Goal: Navigation & Orientation: Find specific page/section

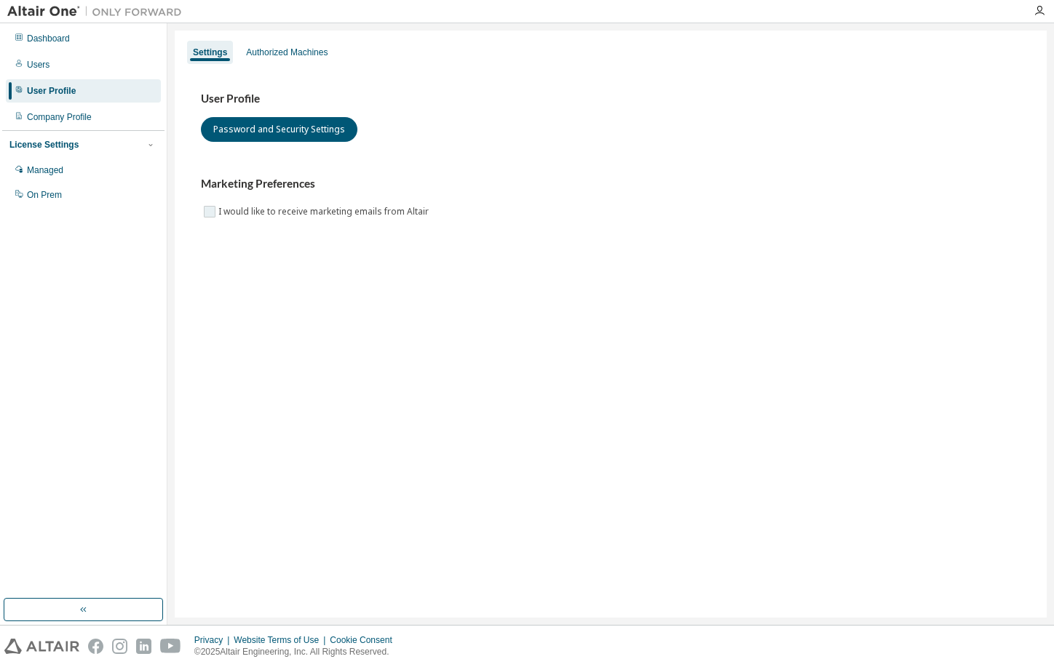
click at [238, 213] on label "I would like to receive marketing emails from Altair" at bounding box center [324, 211] width 213 height 17
click at [286, 51] on div "Authorized Machines" at bounding box center [286, 53] width 81 height 12
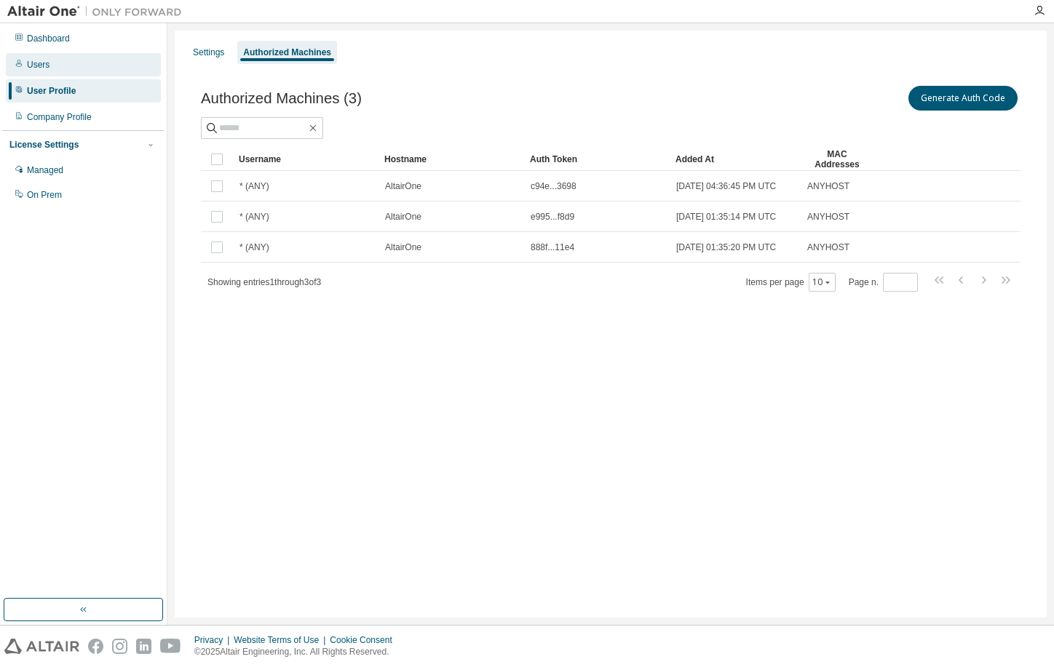
click at [47, 62] on div "Users" at bounding box center [38, 65] width 23 height 12
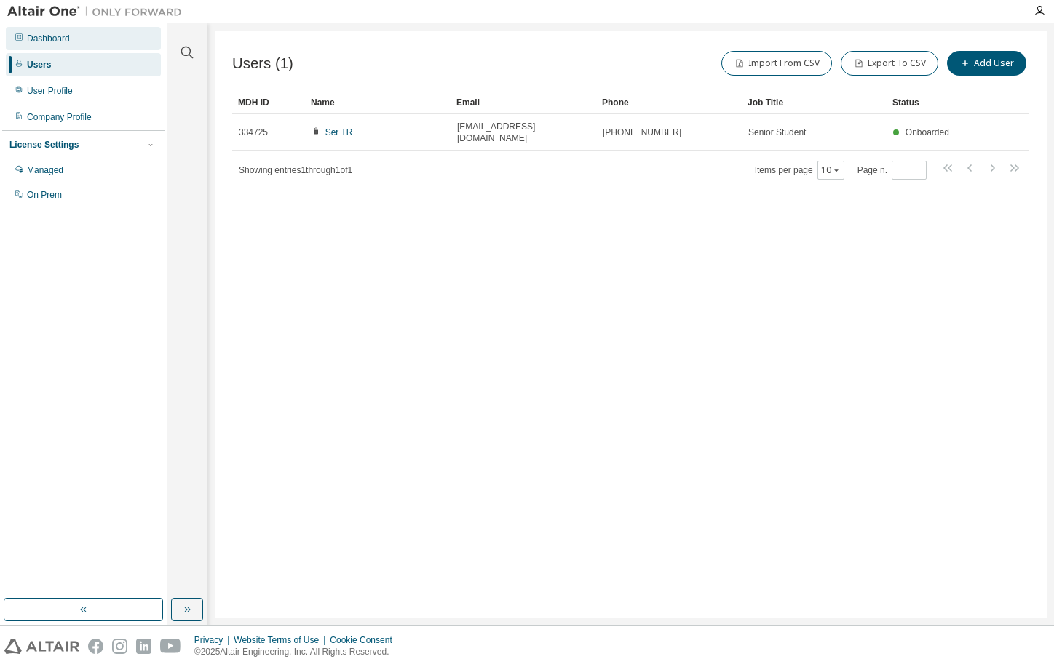
click at [68, 41] on div "Dashboard" at bounding box center [48, 39] width 43 height 12
